Goal: Use online tool/utility: Utilize a website feature to perform a specific function

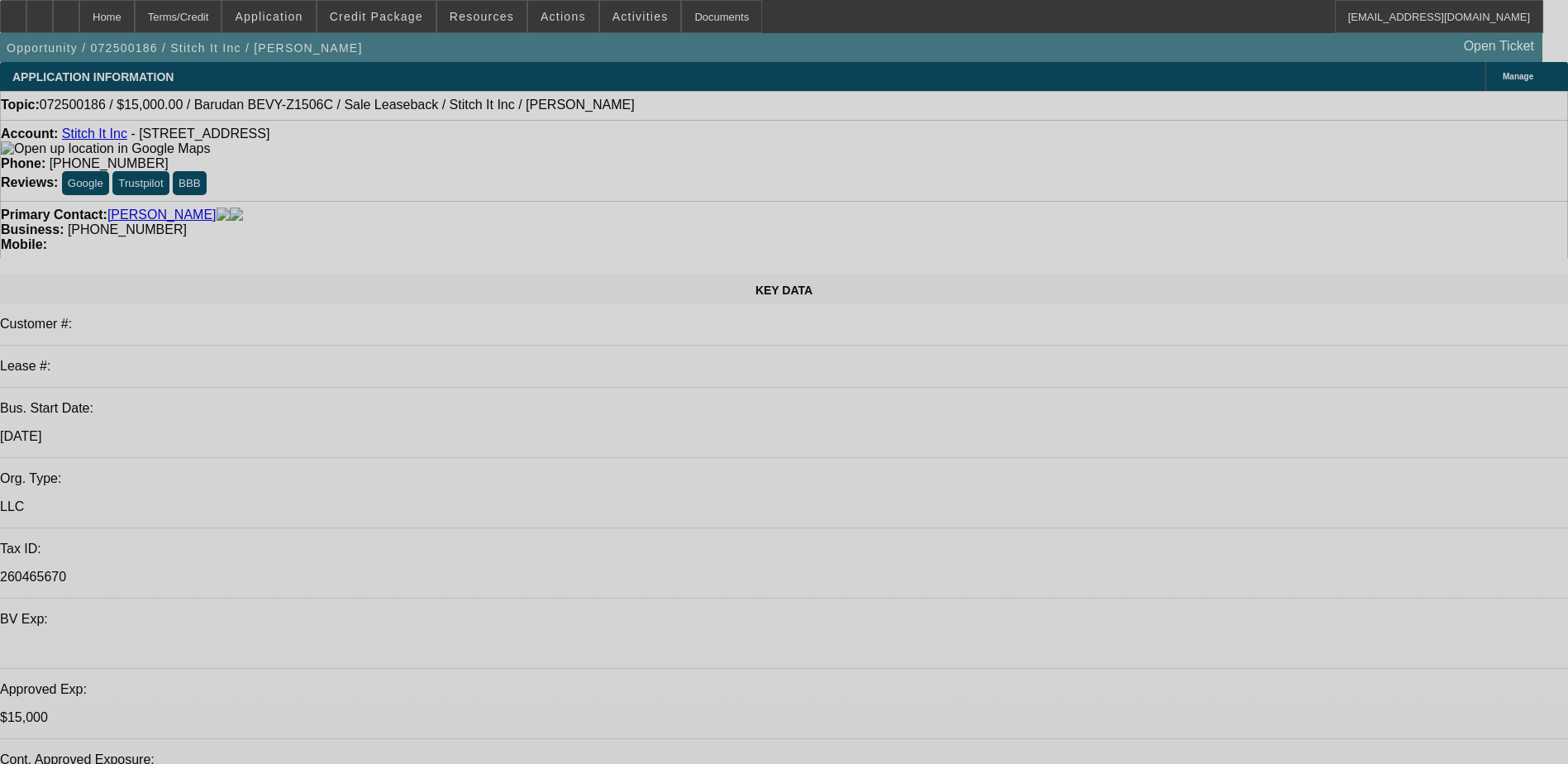
select select "0"
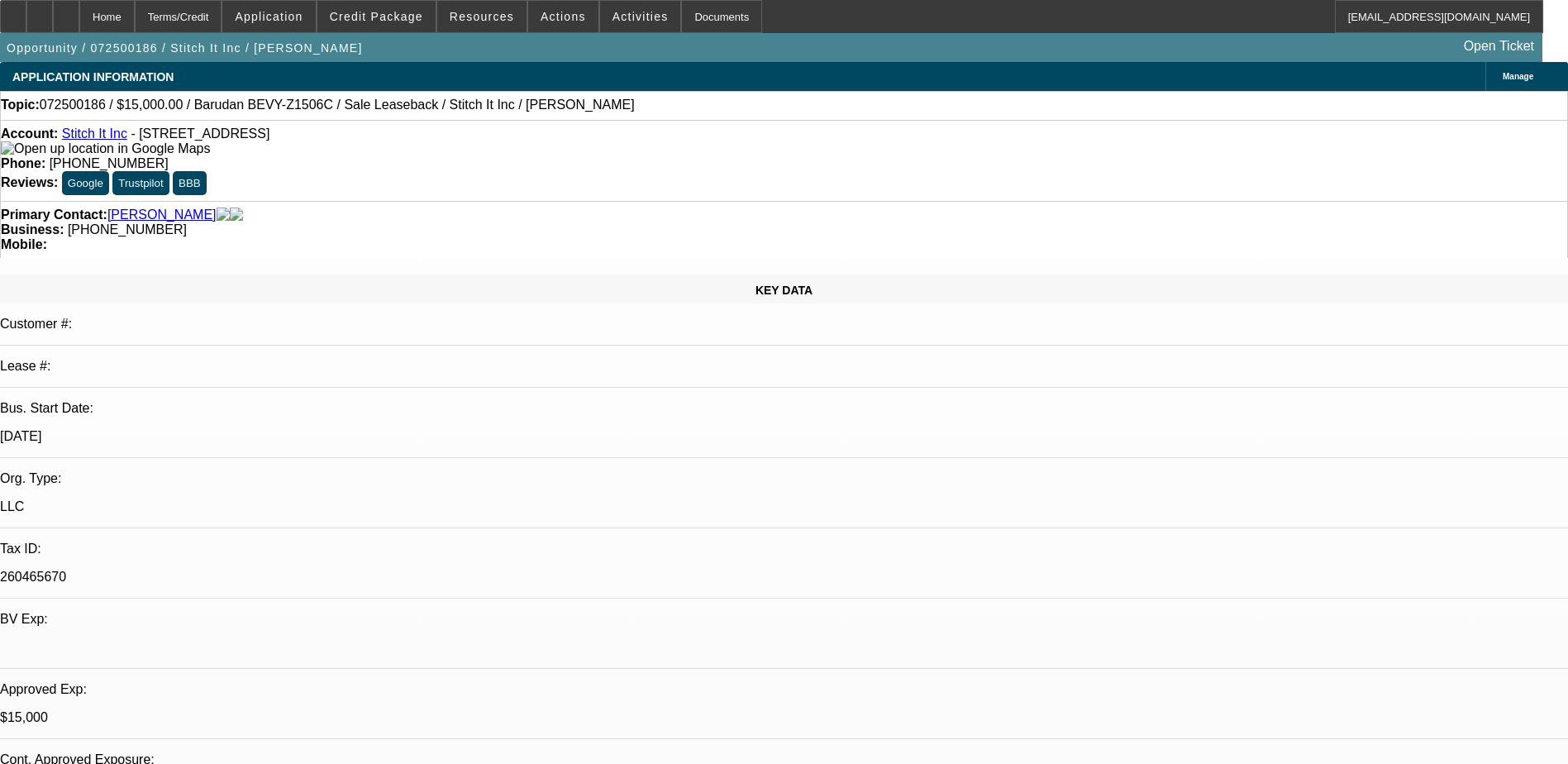
select select "2"
select select "0"
select select "2"
select select "0"
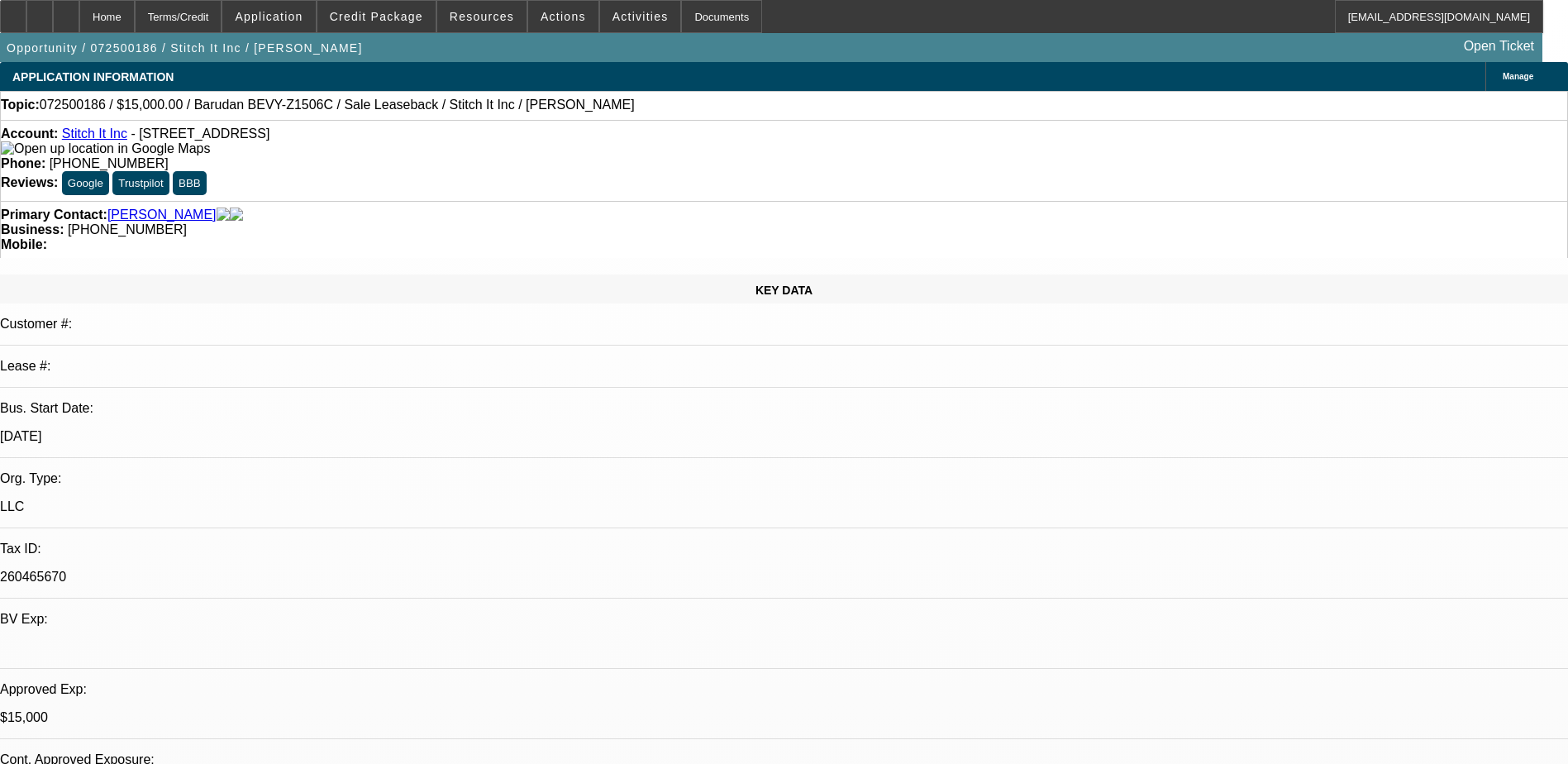
select select "0"
select select "2"
select select "0"
select select "1"
select select "2"
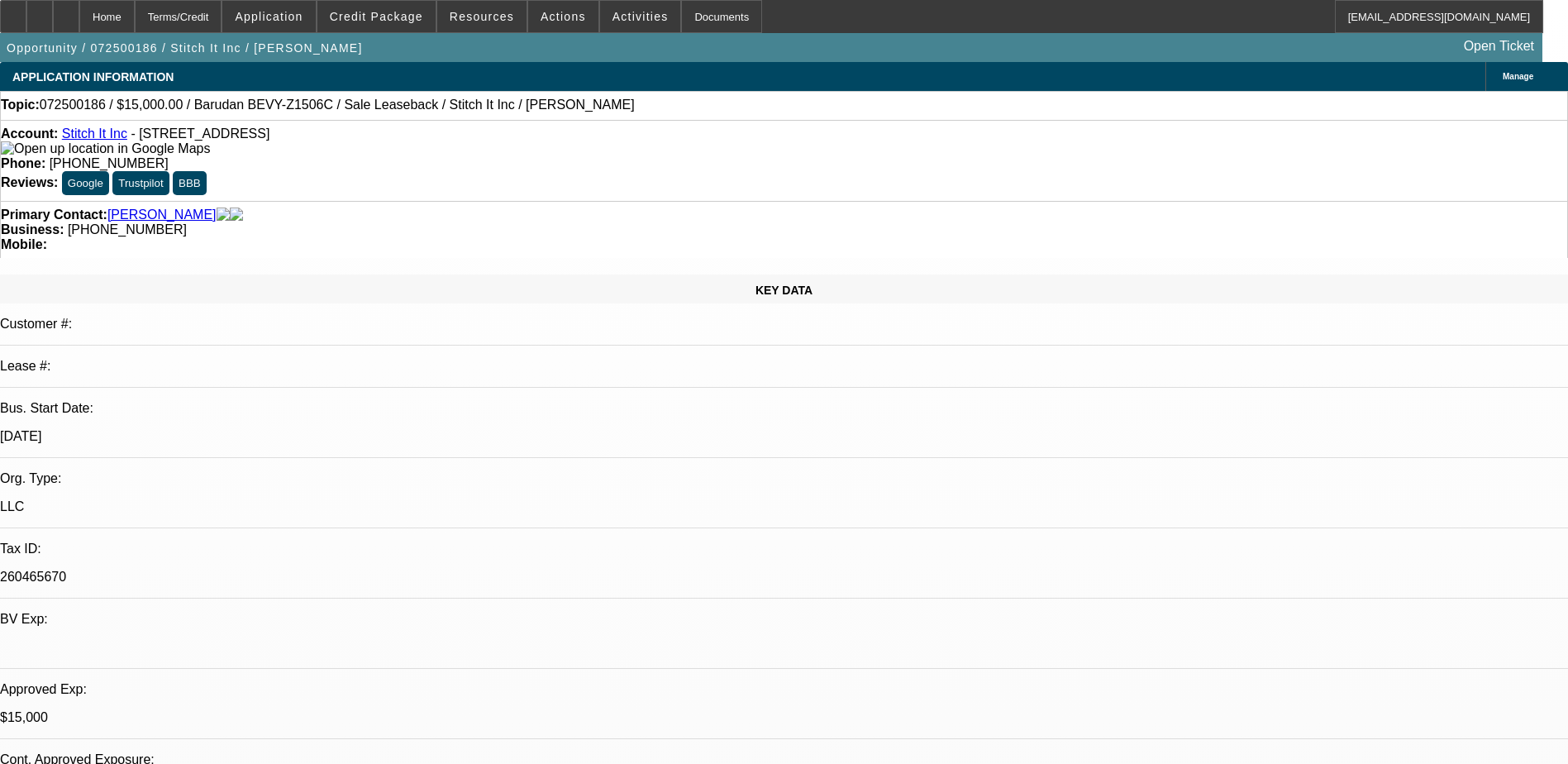
select select "6"
select select "1"
select select "2"
select select "6"
select select "1"
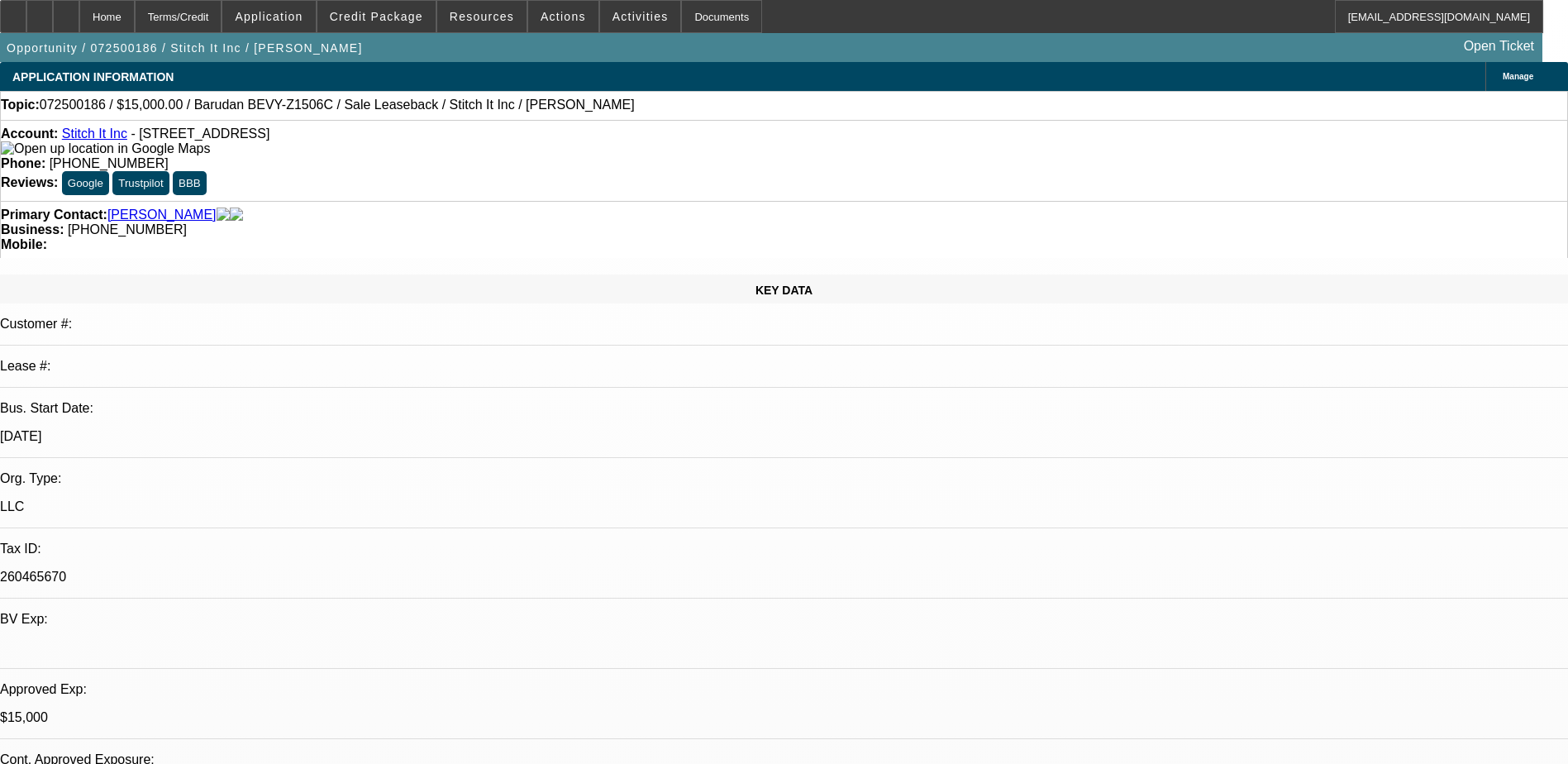
select select "2"
select select "6"
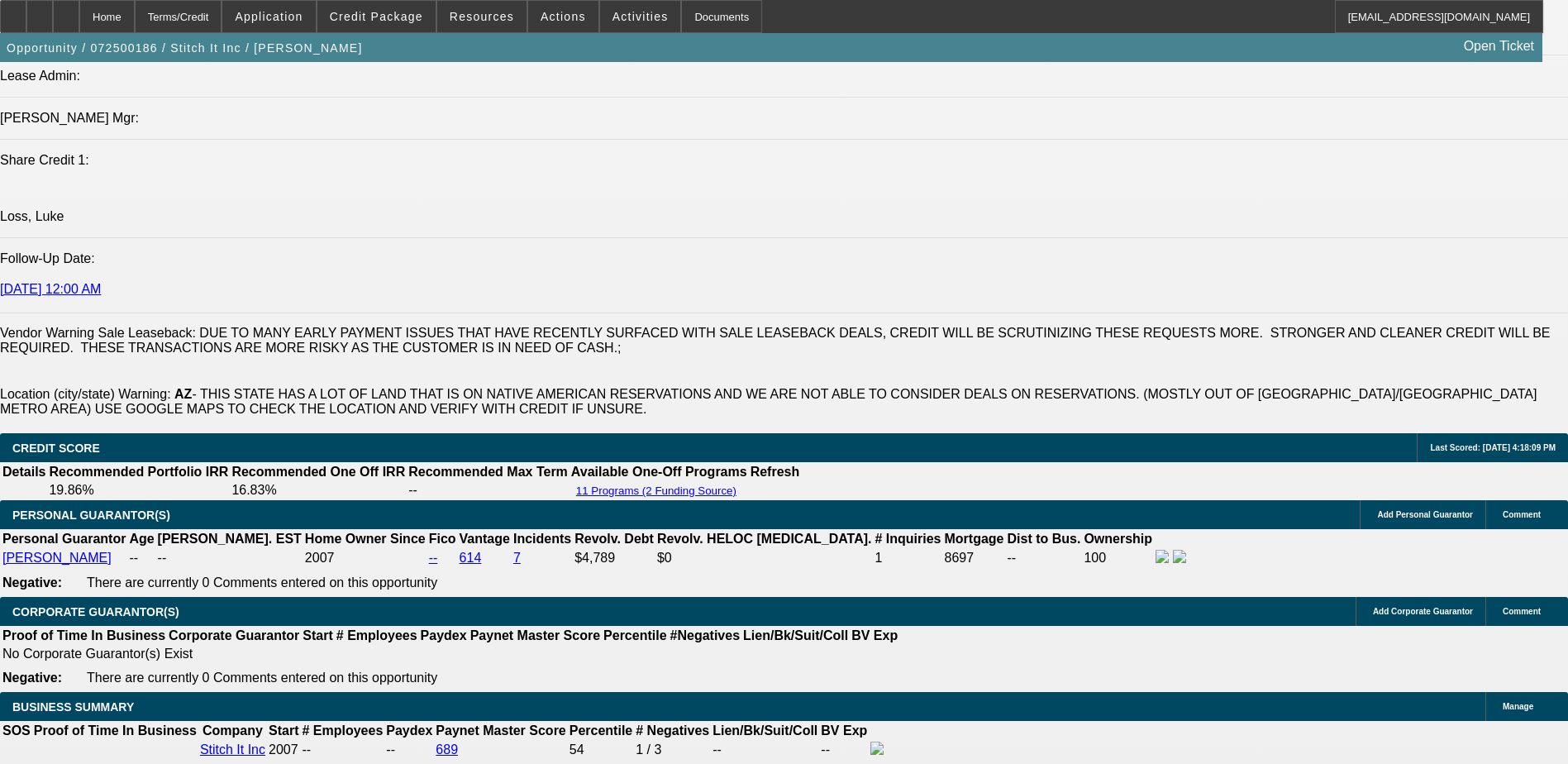
scroll to position [1819, 0]
